Goal: Information Seeking & Learning: Learn about a topic

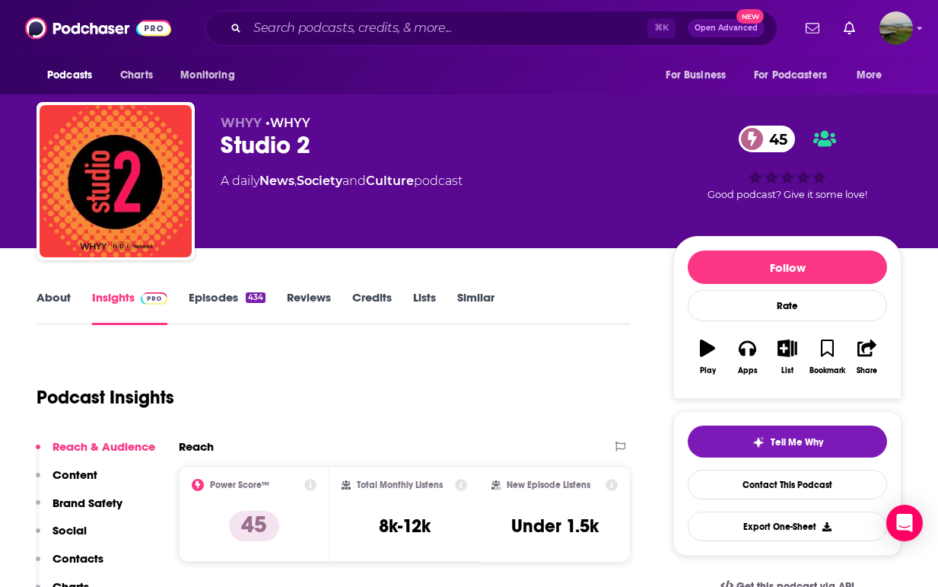
scroll to position [165, 0]
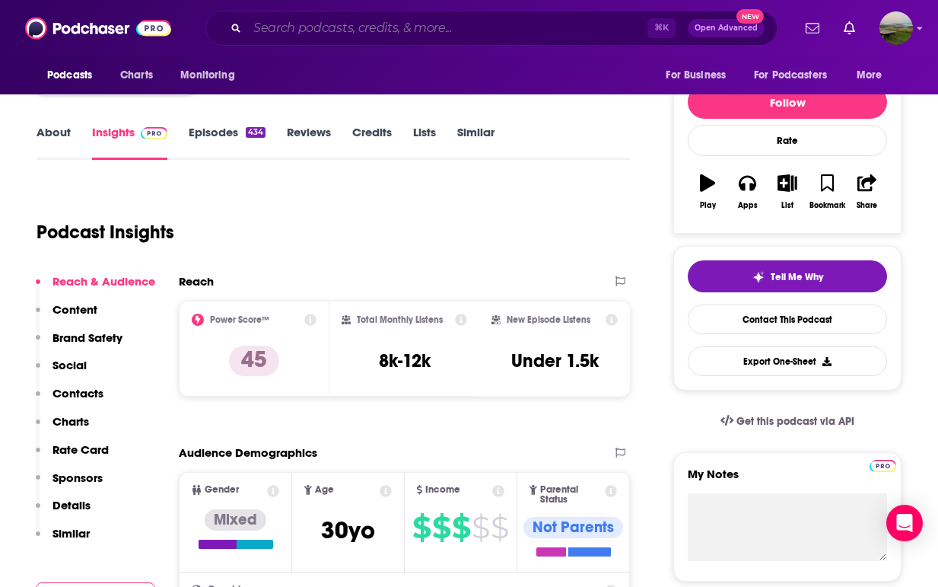
click at [256, 31] on input "Search podcasts, credits, & more..." at bounding box center [447, 28] width 400 height 24
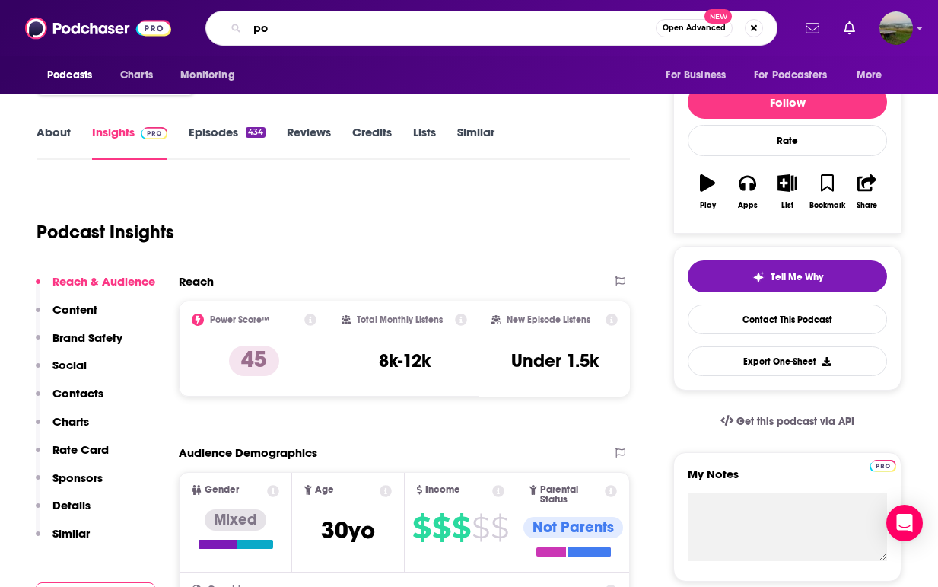
type input "p"
type input "Pod Save America"
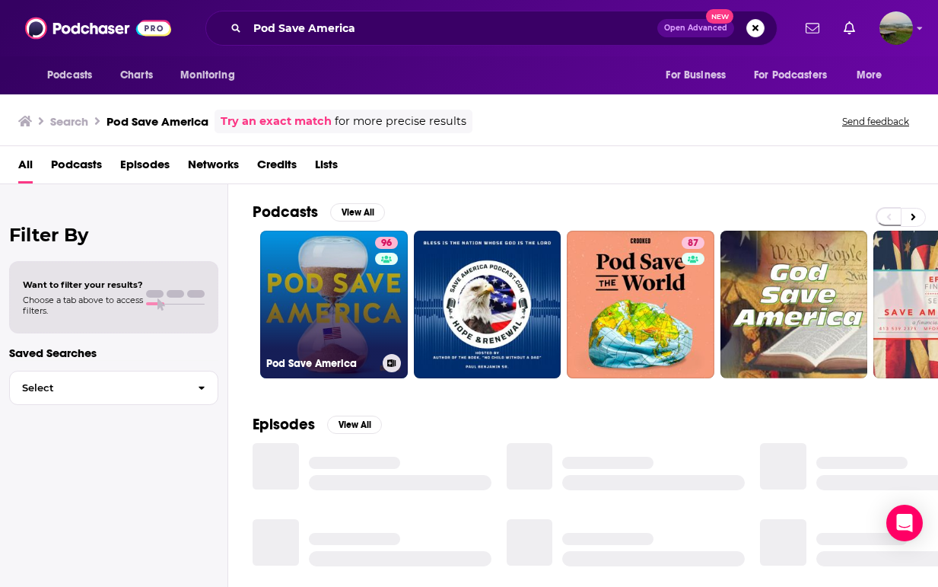
click at [344, 334] on link "96 Pod Save America" at bounding box center [334, 305] width 148 height 148
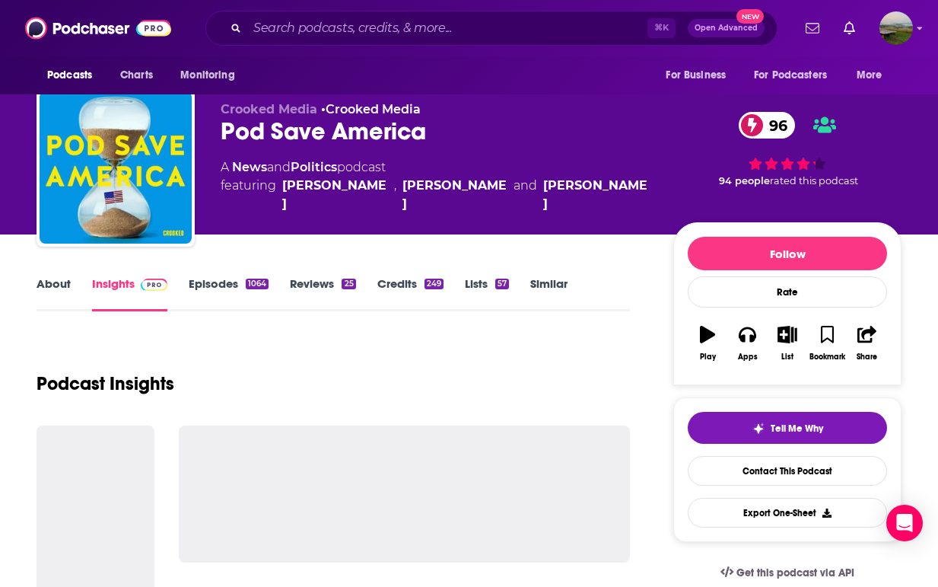
scroll to position [14, 0]
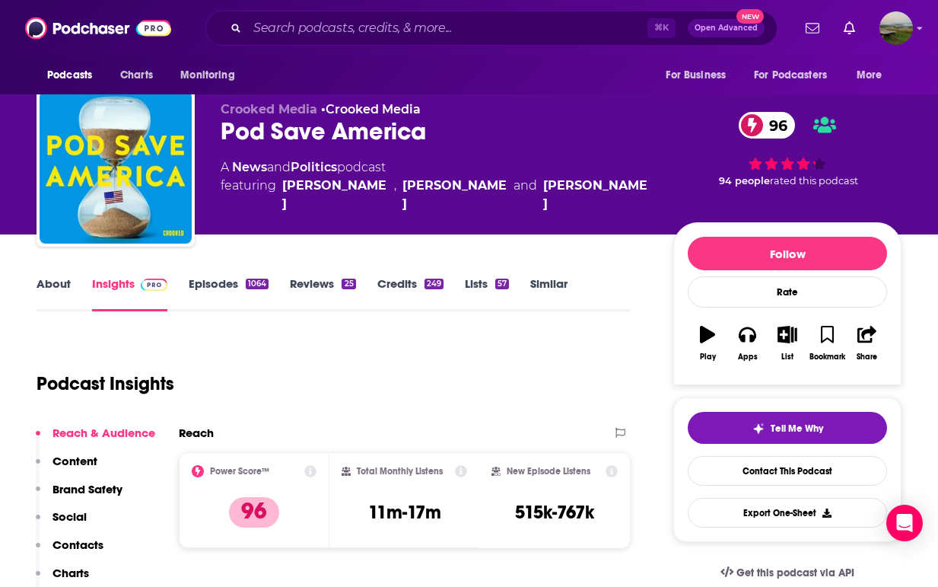
click at [48, 284] on link "About" at bounding box center [54, 293] width 34 height 35
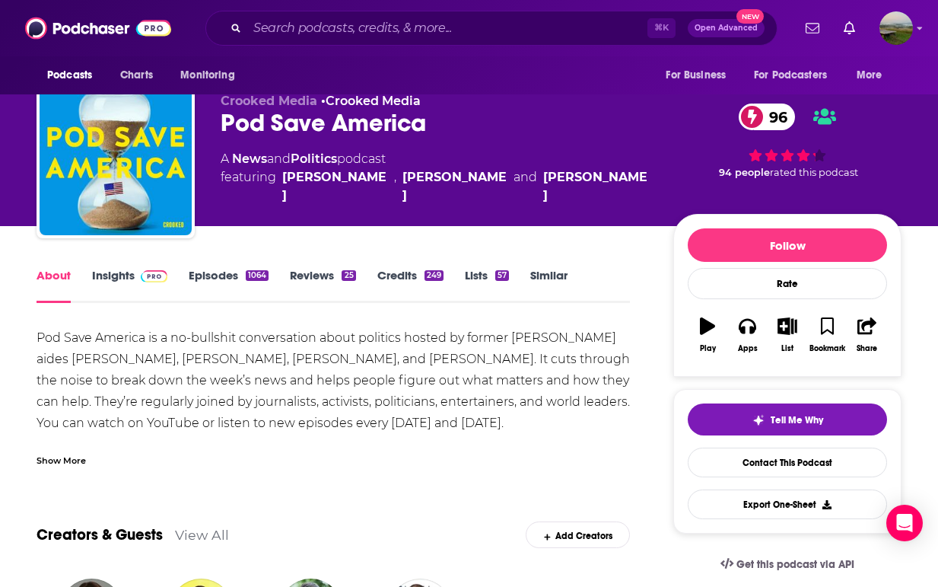
scroll to position [18, 0]
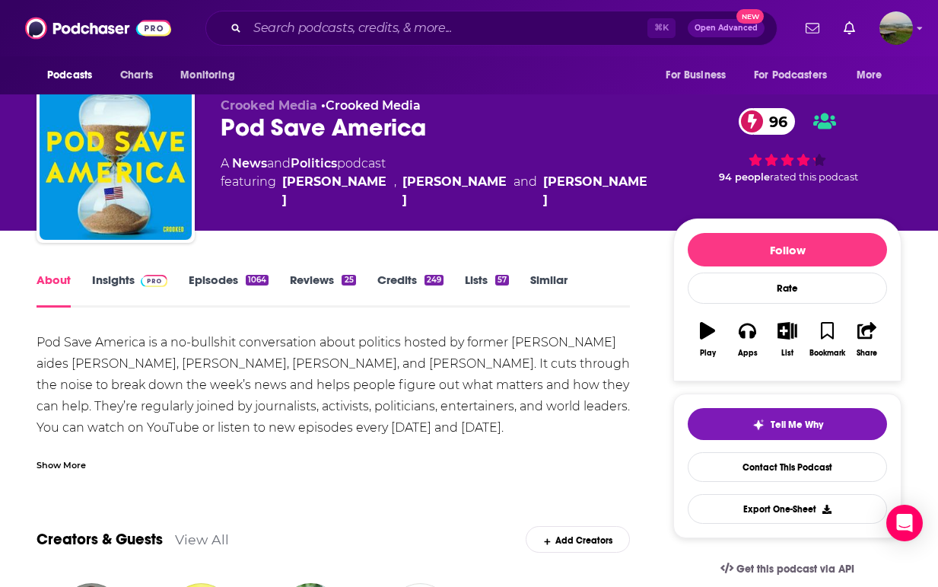
click at [123, 282] on link "Insights" at bounding box center [129, 289] width 75 height 35
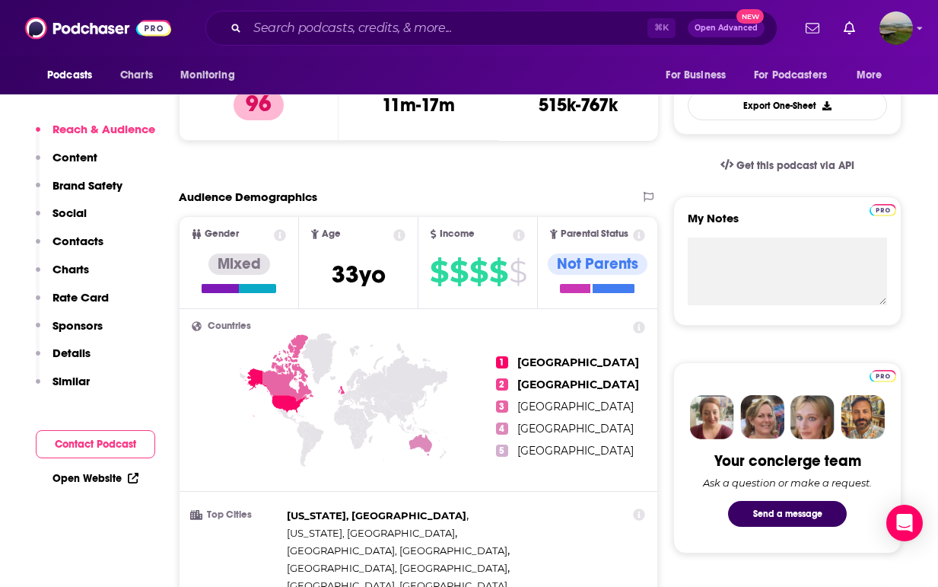
scroll to position [427, 5]
